Goal: Information Seeking & Learning: Learn about a topic

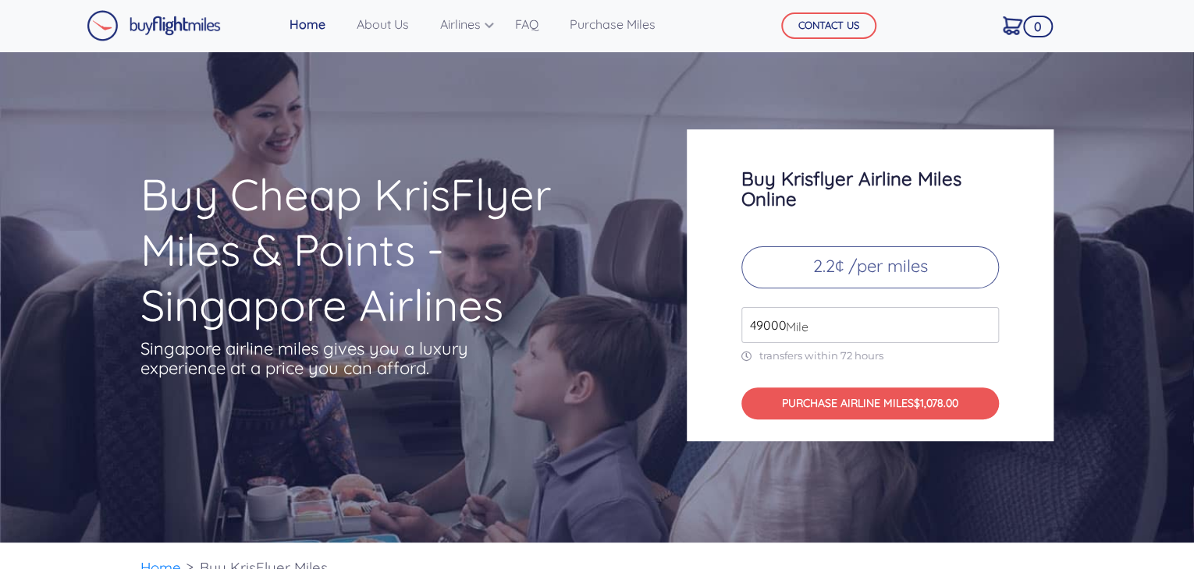
click at [921, 257] on p "2.2¢ /per miles" at bounding box center [869, 268] width 257 height 42
click at [884, 321] on input "49000" at bounding box center [869, 325] width 257 height 36
click at [877, 327] on input "49000" at bounding box center [869, 325] width 257 height 36
click at [983, 322] on input "50000" at bounding box center [869, 325] width 257 height 36
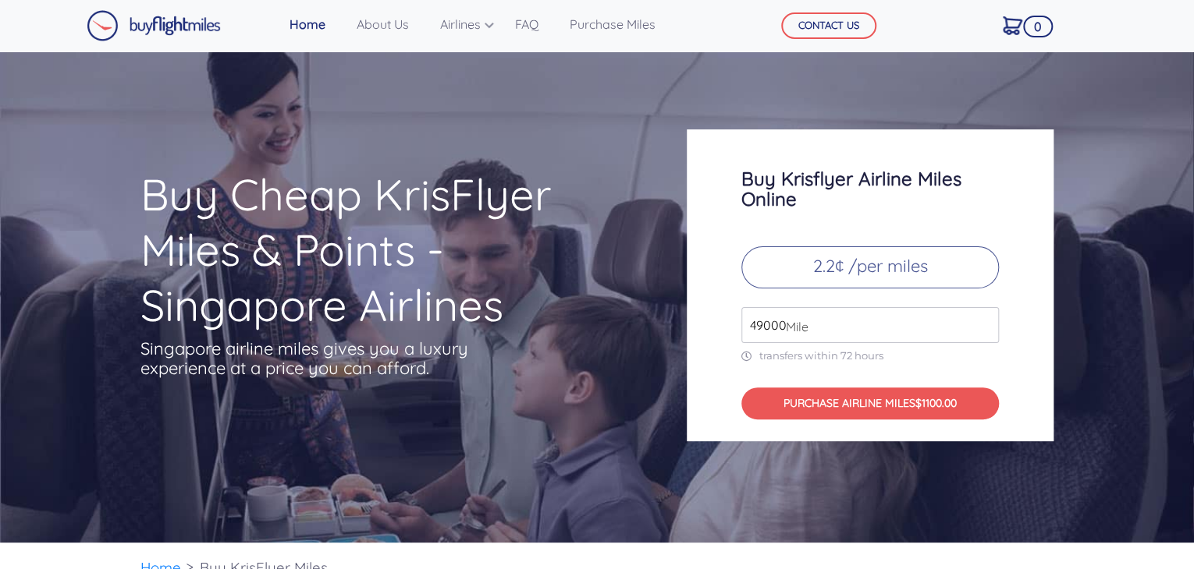
click at [983, 325] on input "49000" at bounding box center [869, 325] width 257 height 36
click at [985, 332] on input "49000" at bounding box center [869, 325] width 257 height 36
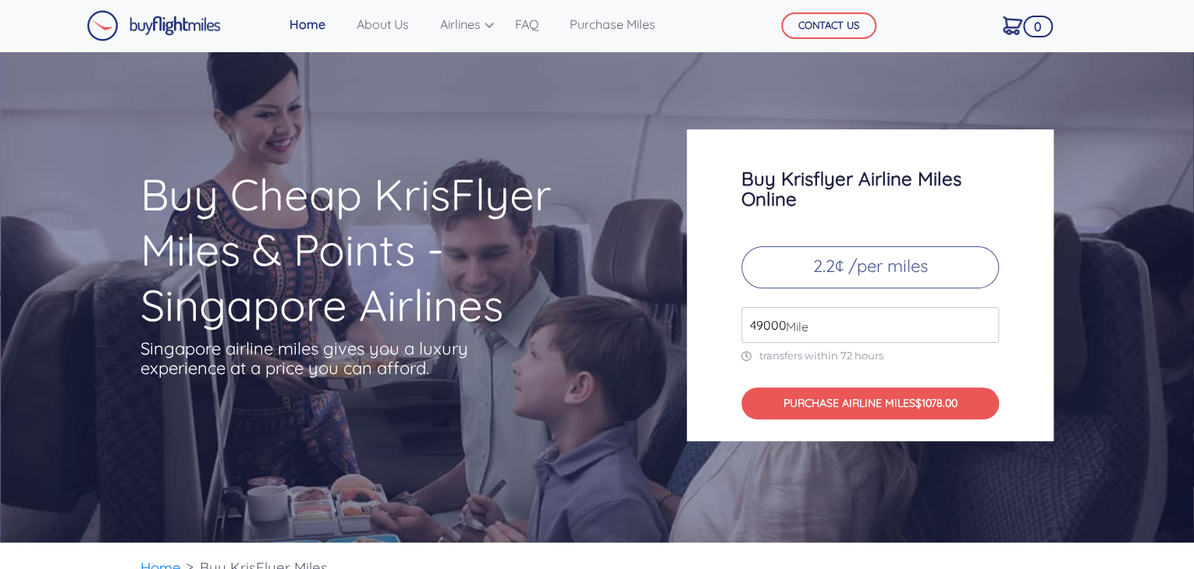
click at [985, 332] on input "49000" at bounding box center [869, 325] width 257 height 36
click at [985, 317] on input "50000" at bounding box center [869, 325] width 257 height 36
click at [985, 317] on input "51000" at bounding box center [869, 325] width 257 height 36
click at [985, 317] on input "52000" at bounding box center [869, 325] width 257 height 36
click at [985, 317] on input "53000" at bounding box center [869, 325] width 257 height 36
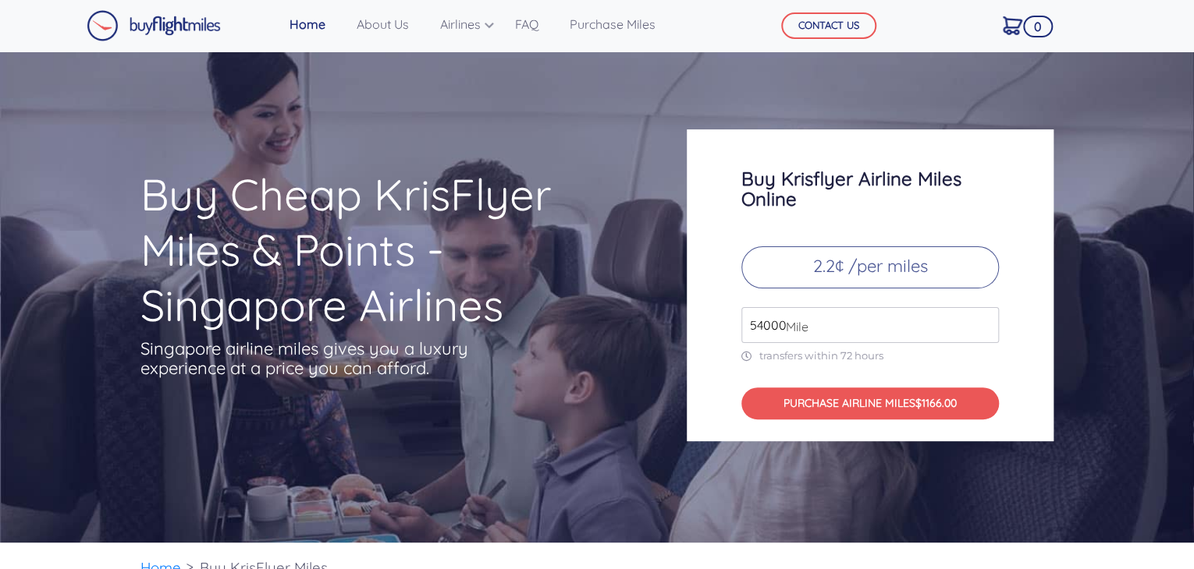
click at [985, 317] on input "54000" at bounding box center [869, 325] width 257 height 36
click at [985, 317] on input "55000" at bounding box center [869, 325] width 257 height 36
click at [985, 317] on input "56000" at bounding box center [869, 325] width 257 height 36
type input "57000"
click at [985, 317] on input "57000" at bounding box center [869, 325] width 257 height 36
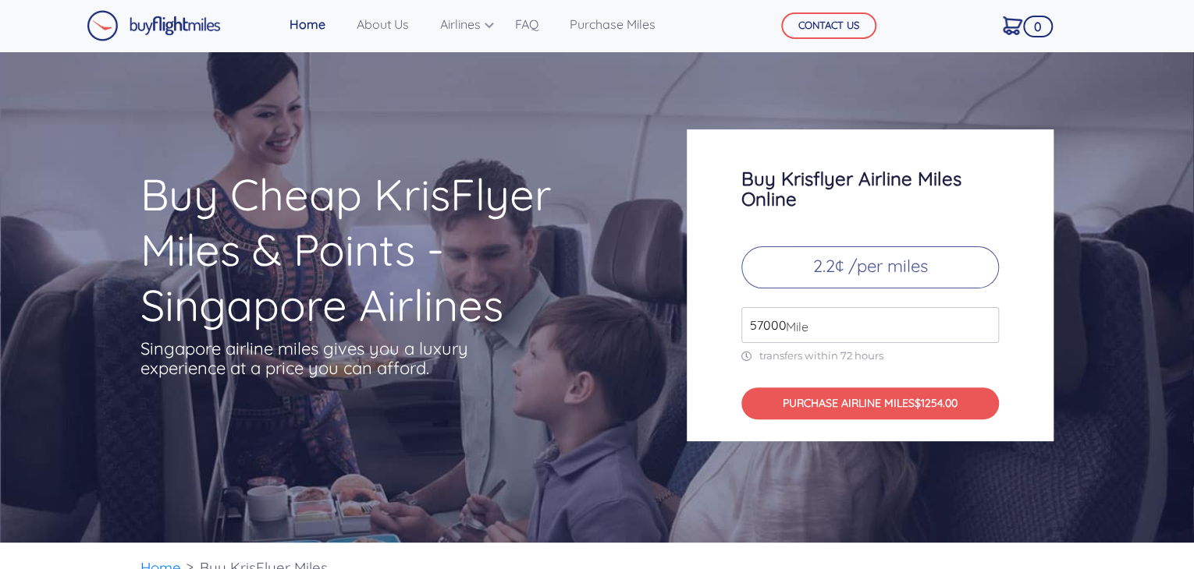
click at [1013, 108] on div "Buy Cheap KrisFlyer Miles & Points - Singapore Airlines Singapore airline miles…" at bounding box center [597, 296] width 1194 height 491
